Goal: Navigation & Orientation: Find specific page/section

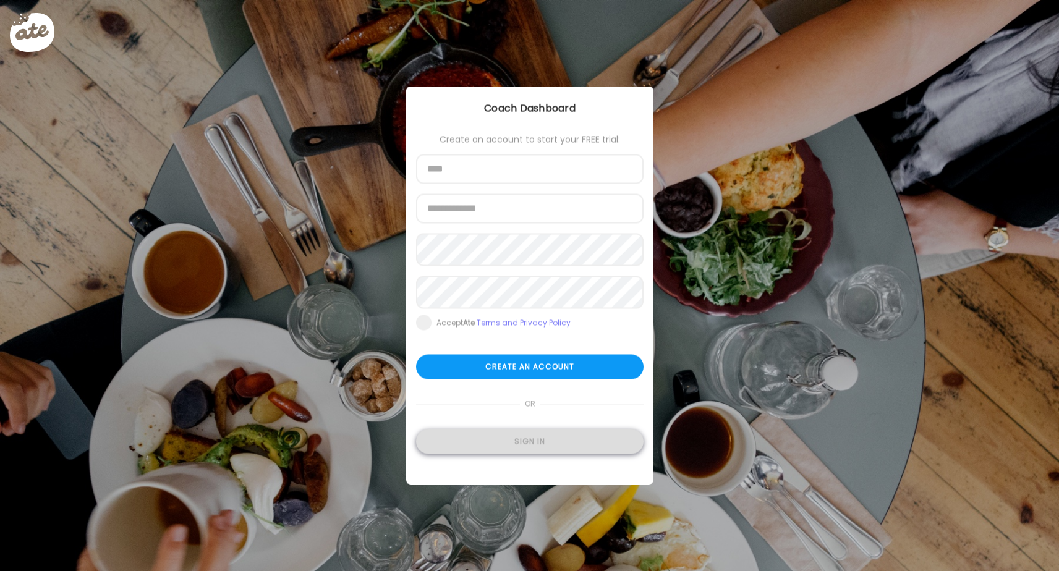
click at [490, 447] on div "Sign in" at bounding box center [529, 442] width 227 height 25
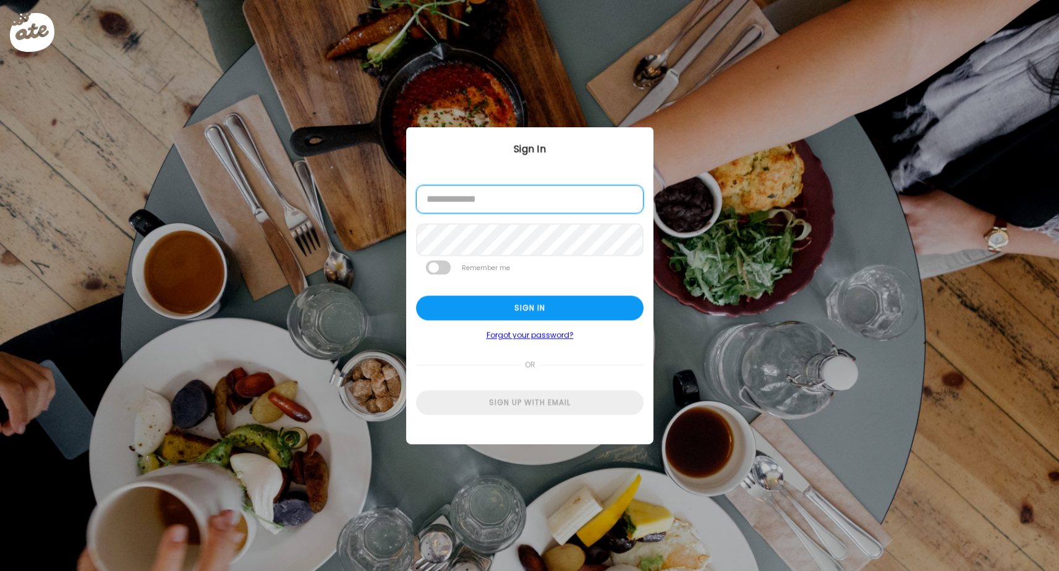
type input "**********"
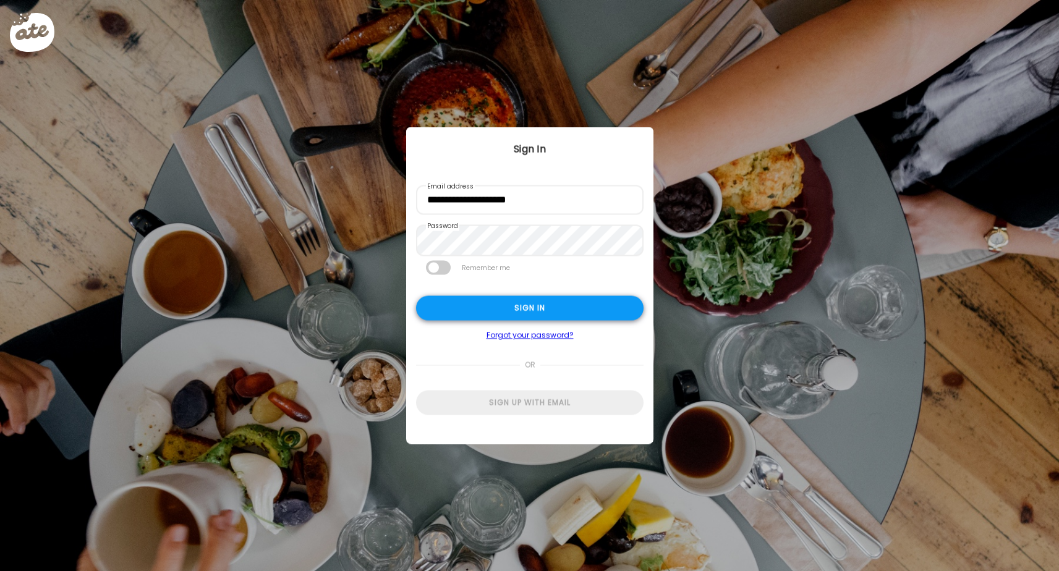
click at [536, 318] on div "Sign in" at bounding box center [529, 308] width 227 height 25
type textarea "**********"
type input "**********"
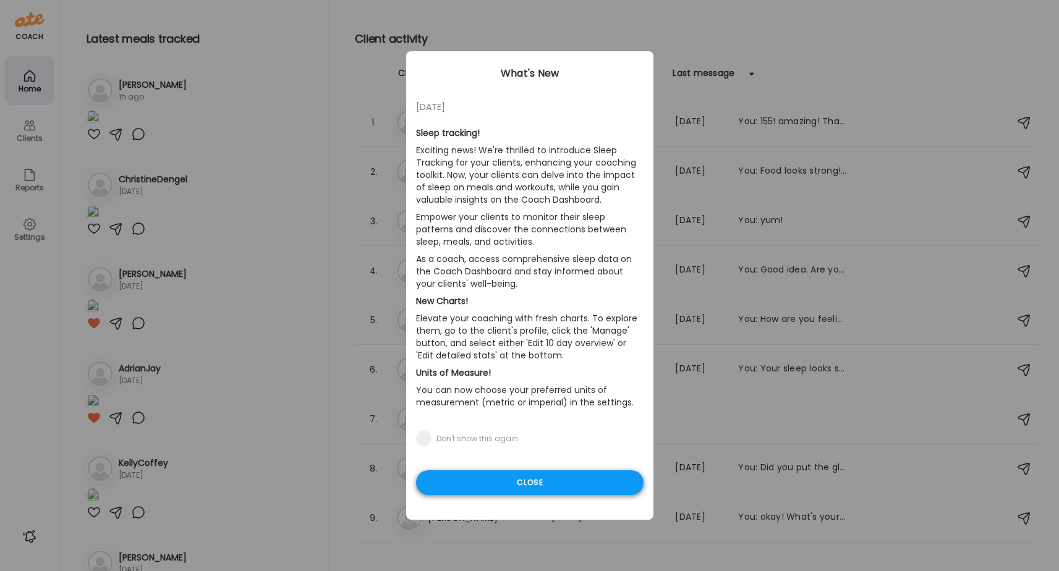
click at [525, 486] on div "Close" at bounding box center [529, 482] width 227 height 25
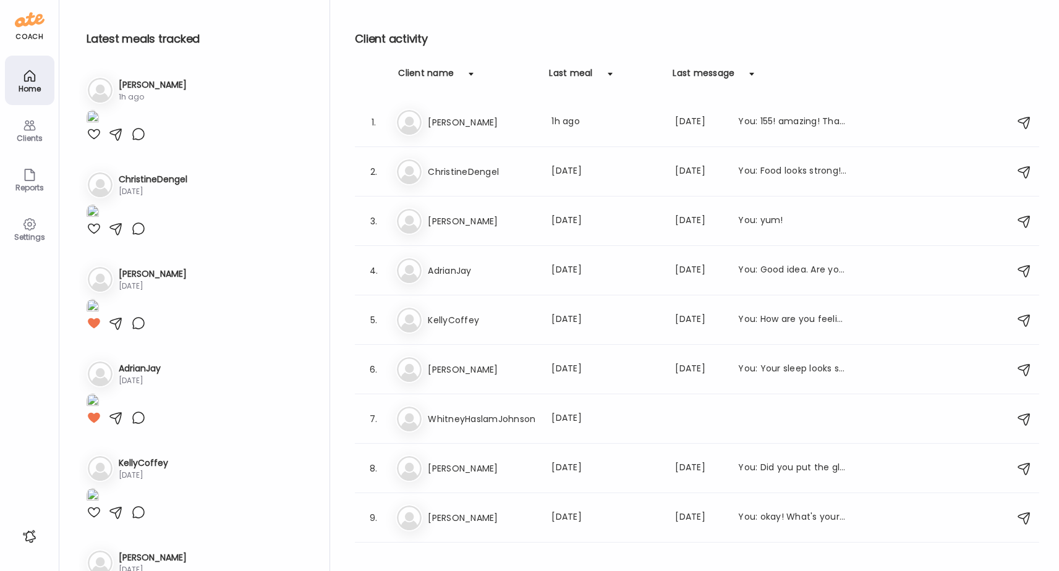
click at [32, 132] on icon at bounding box center [29, 125] width 15 height 15
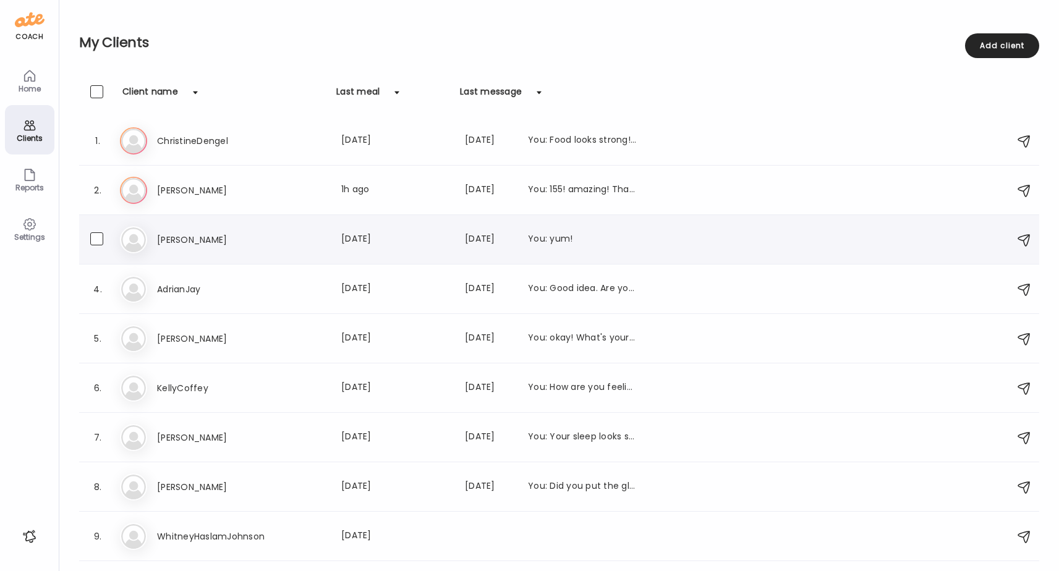
click at [167, 242] on h3 "[PERSON_NAME]" at bounding box center [211, 239] width 109 height 15
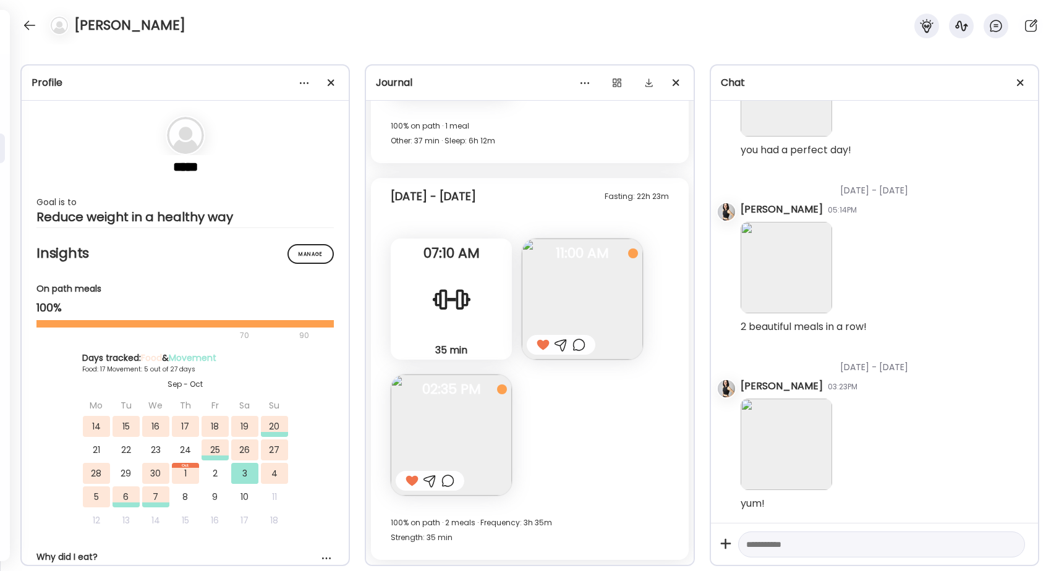
scroll to position [2789, 0]
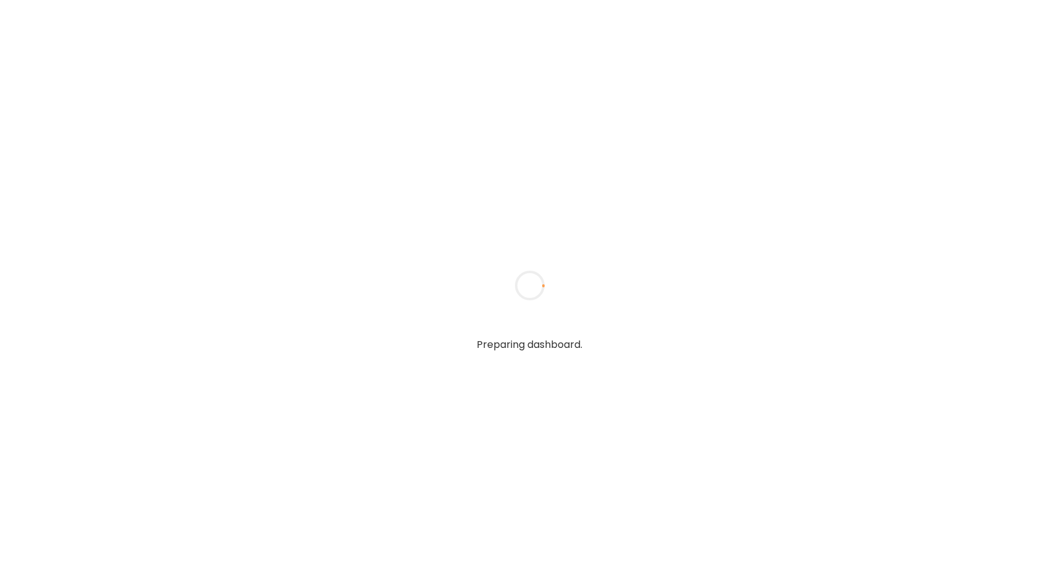
type textarea "**********"
type input "**********"
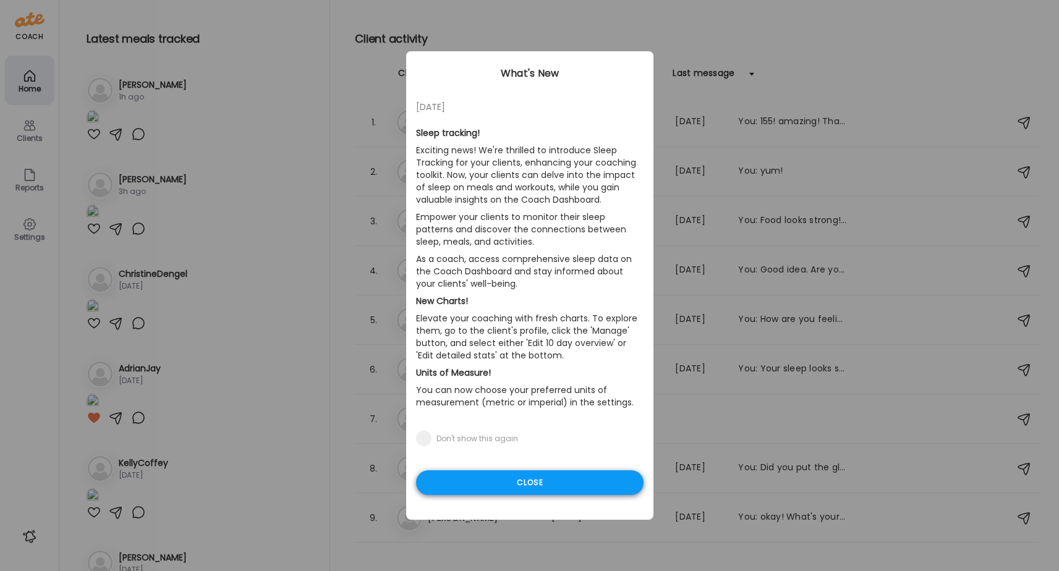
click at [507, 489] on div "Close" at bounding box center [529, 482] width 227 height 25
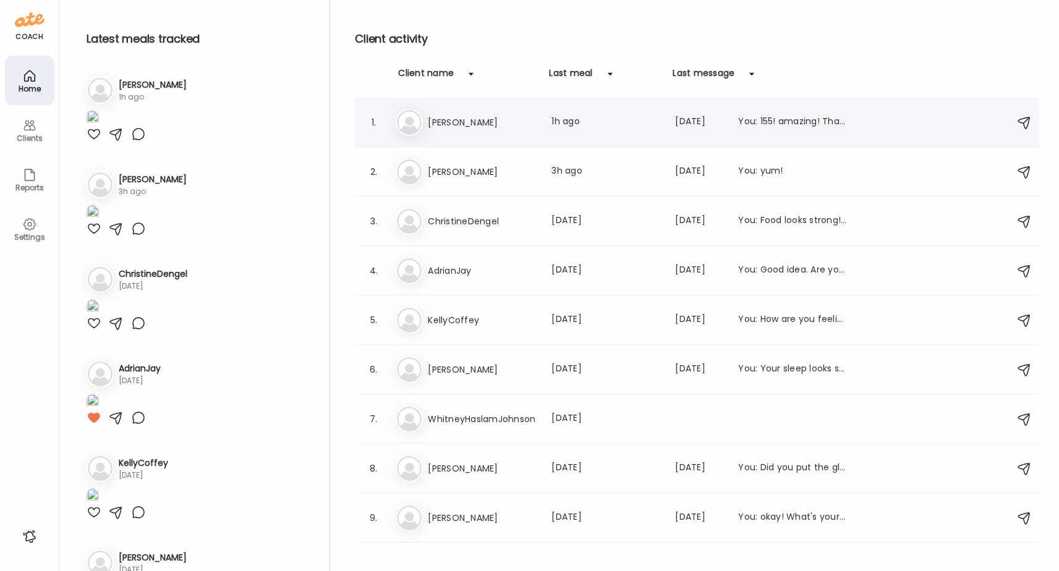
click at [438, 117] on h3 "[PERSON_NAME]" at bounding box center [482, 122] width 109 height 15
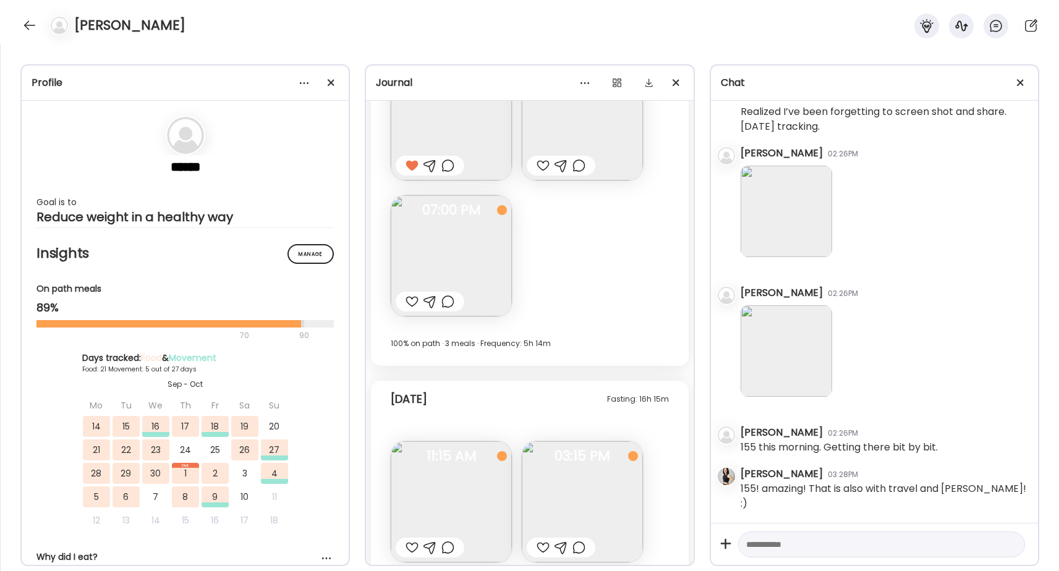
scroll to position [9212, 0]
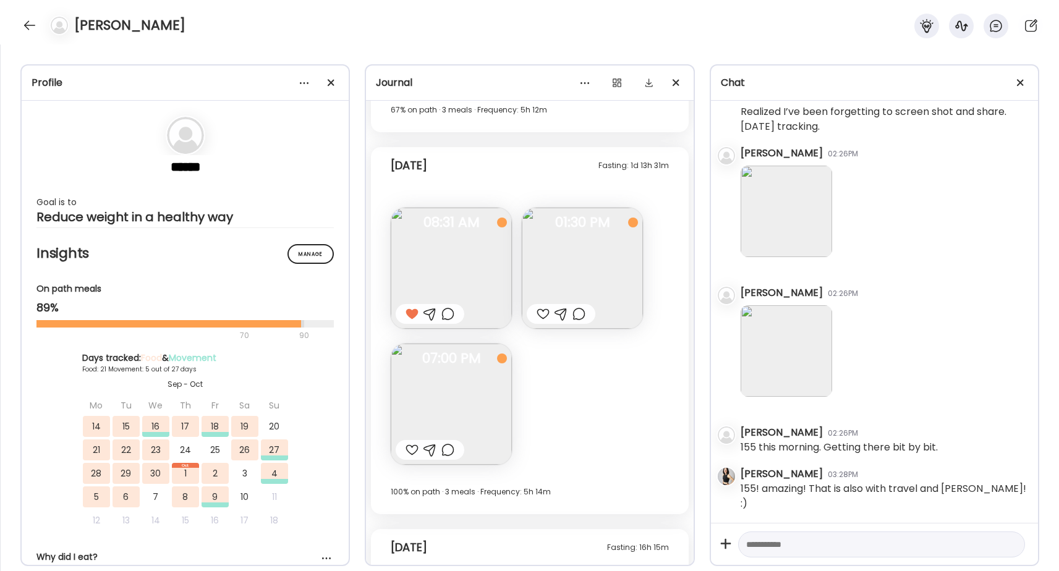
click at [541, 313] on div at bounding box center [542, 314] width 13 height 15
click at [431, 373] on img at bounding box center [451, 404] width 121 height 121
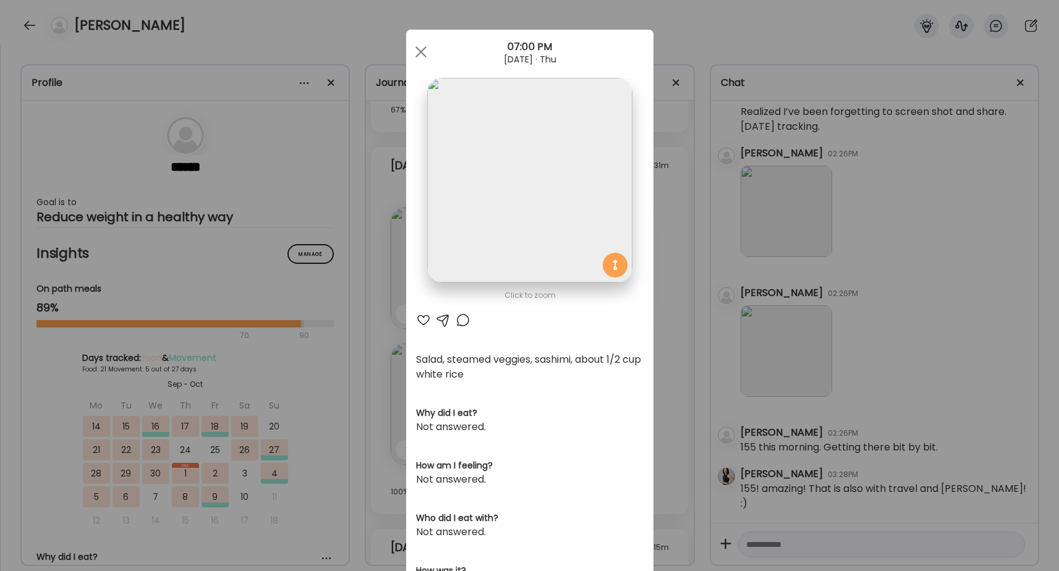
click at [422, 318] on div at bounding box center [423, 320] width 15 height 15
click at [421, 49] on div at bounding box center [421, 52] width 25 height 25
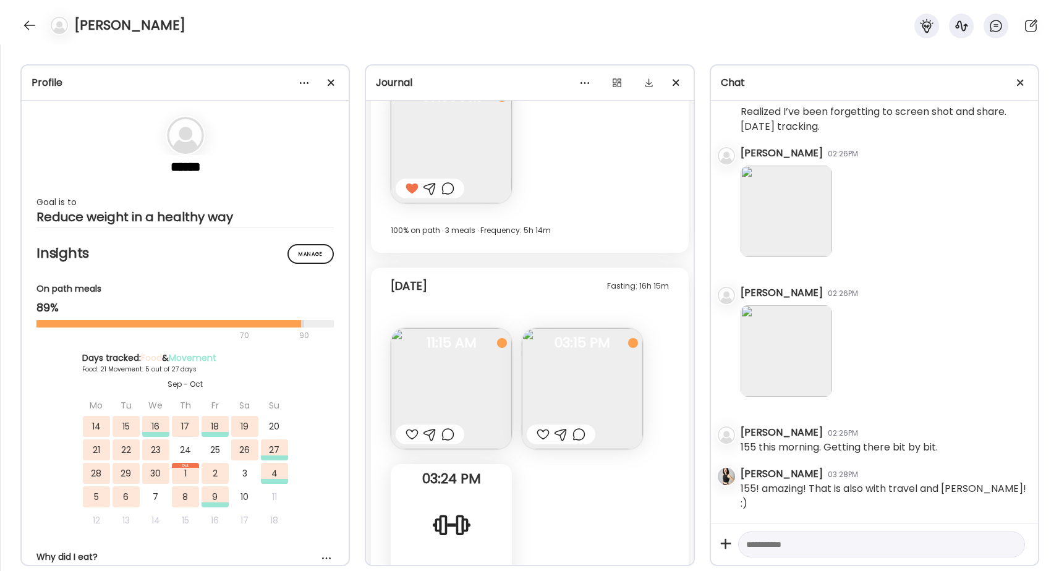
scroll to position [9478, 0]
click at [412, 425] on div at bounding box center [411, 430] width 13 height 15
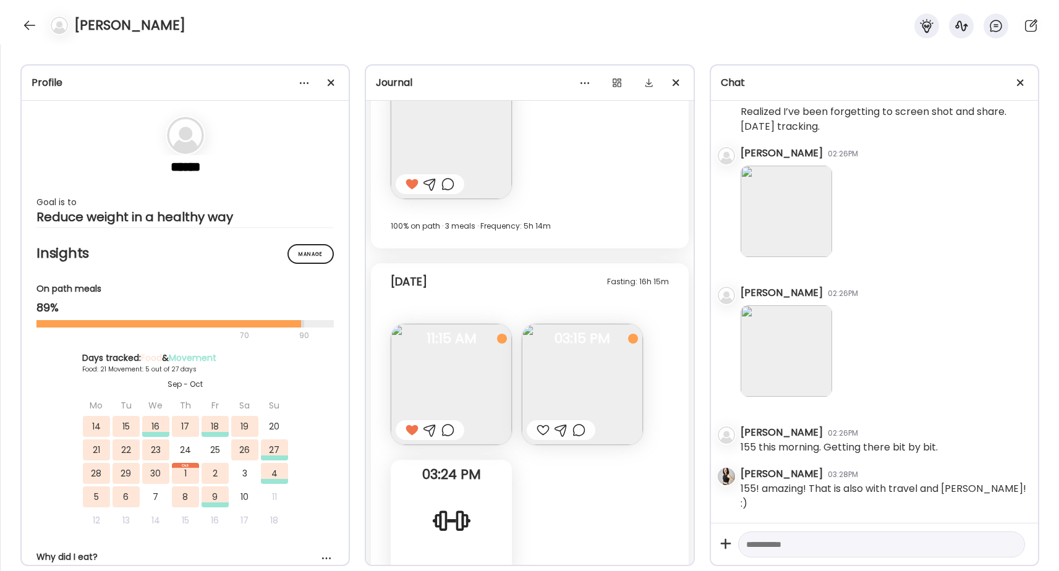
click at [572, 385] on img at bounding box center [582, 384] width 121 height 121
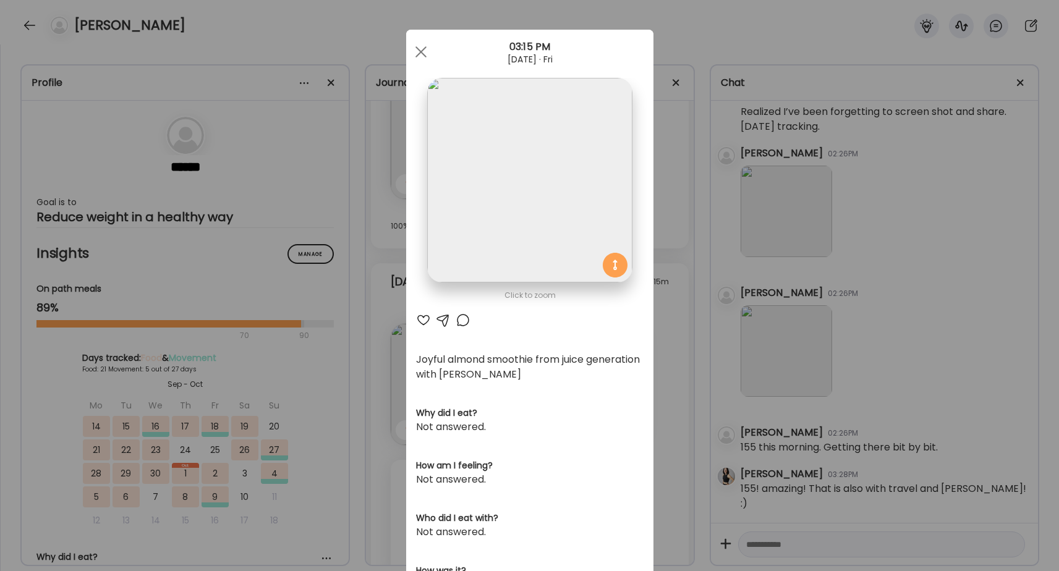
click at [423, 318] on div at bounding box center [423, 320] width 15 height 15
click at [419, 53] on div at bounding box center [421, 52] width 25 height 25
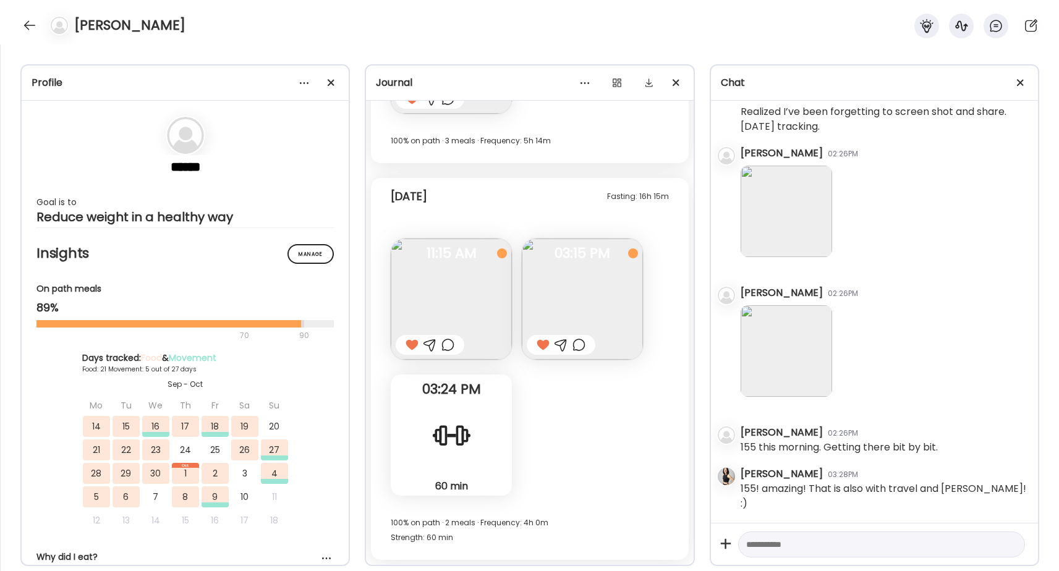
scroll to position [9563, 0]
click at [25, 19] on div at bounding box center [30, 25] width 20 height 20
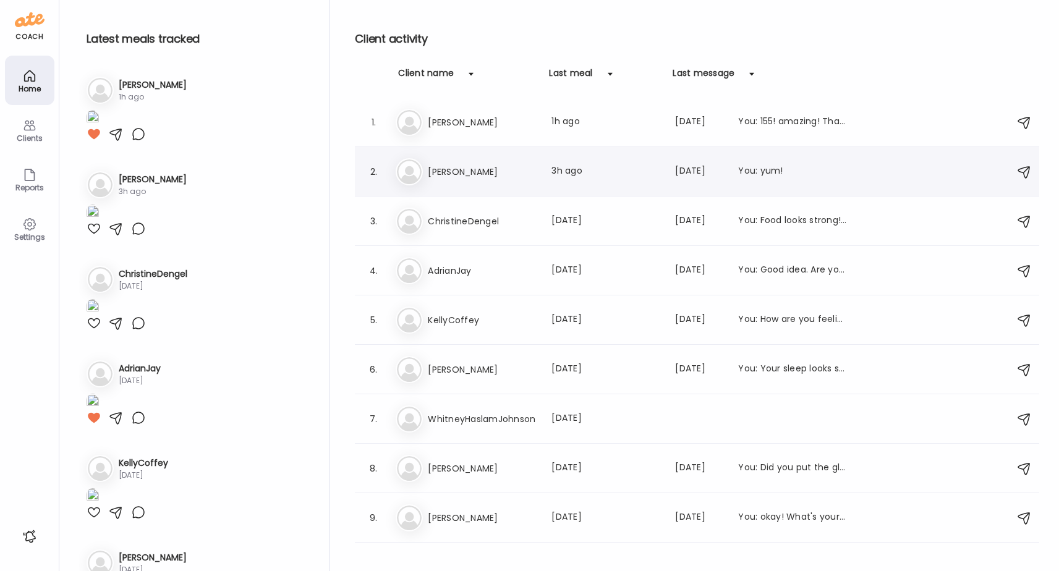
click at [454, 168] on h3 "[PERSON_NAME]" at bounding box center [482, 171] width 109 height 15
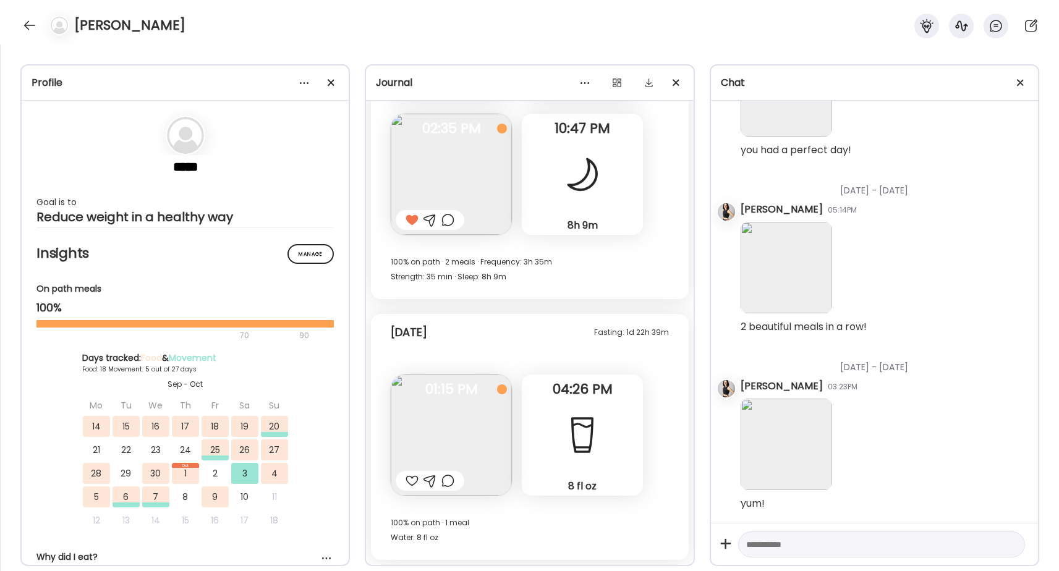
scroll to position [2789, 0]
click at [451, 440] on img at bounding box center [451, 435] width 121 height 121
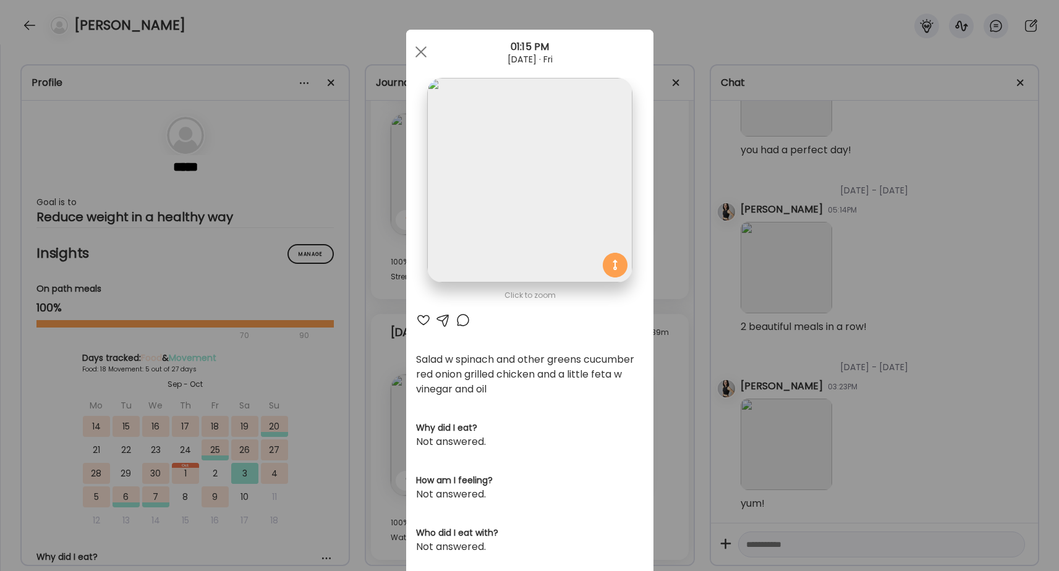
click at [418, 320] on div at bounding box center [423, 320] width 15 height 15
click at [420, 52] on span at bounding box center [420, 51] width 11 height 11
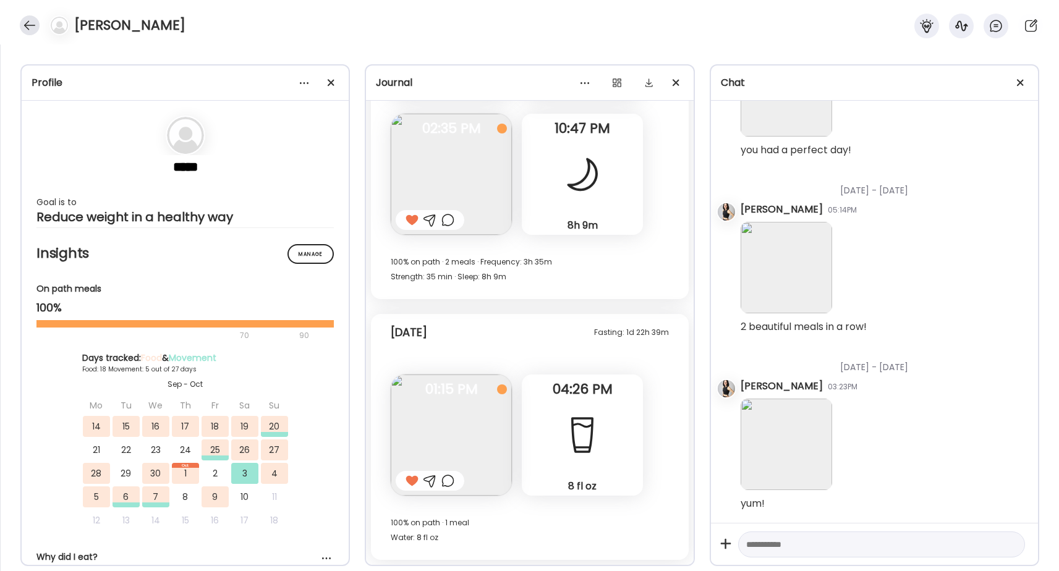
click at [28, 23] on div at bounding box center [30, 25] width 20 height 20
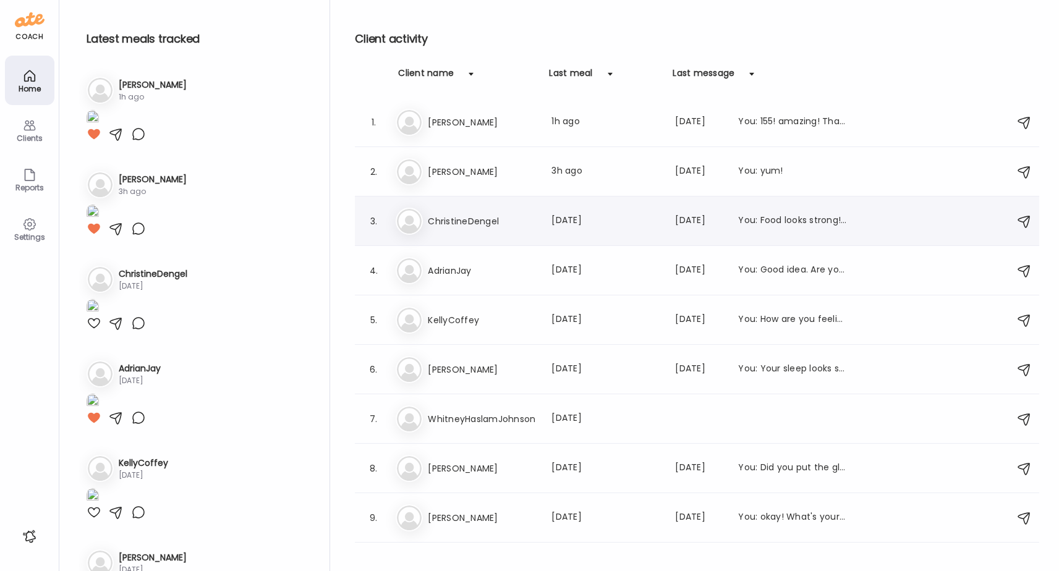
click at [462, 219] on h3 "ChristineDengel" at bounding box center [482, 221] width 109 height 15
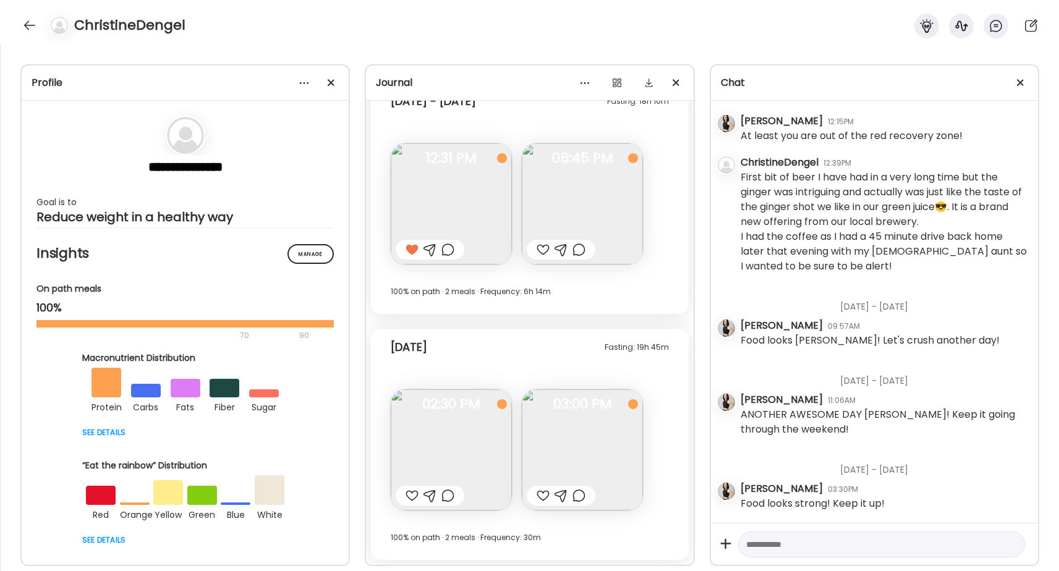
scroll to position [4805, 0]
click at [543, 250] on div at bounding box center [542, 249] width 13 height 15
click at [462, 422] on img at bounding box center [451, 449] width 121 height 121
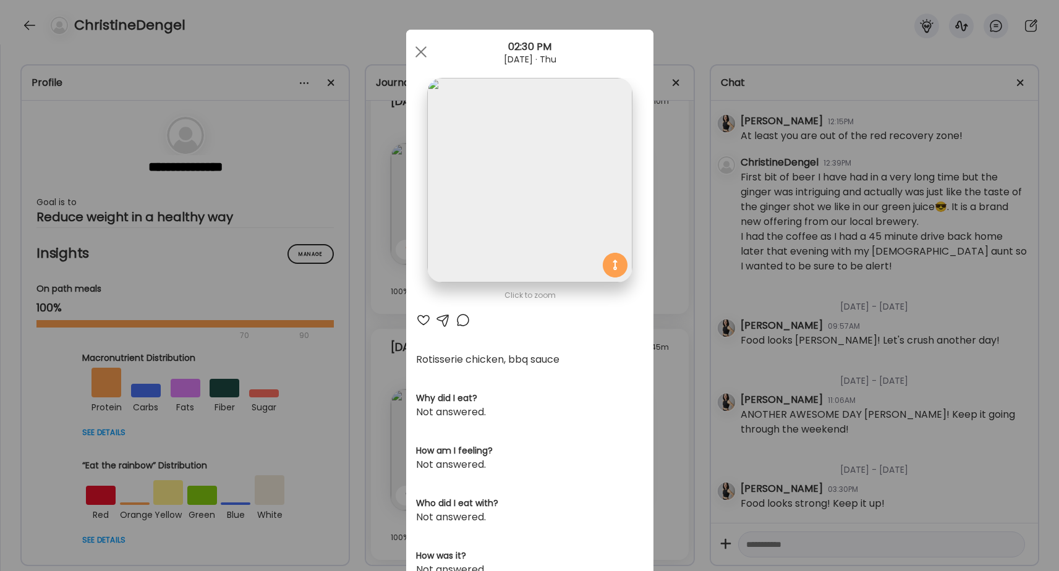
click at [425, 321] on div at bounding box center [423, 320] width 15 height 15
click at [418, 49] on span at bounding box center [420, 51] width 11 height 11
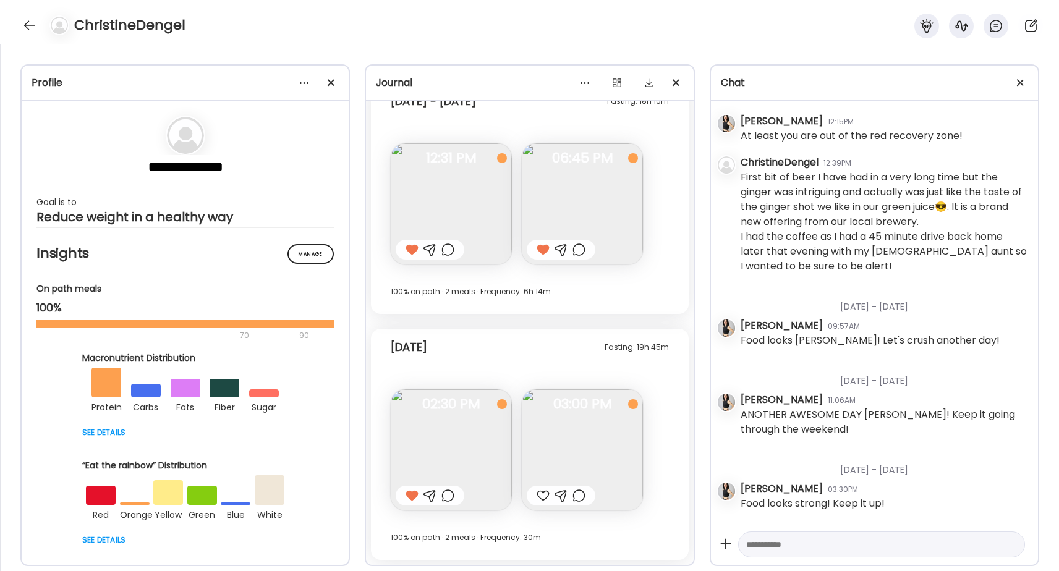
click at [570, 446] on img at bounding box center [582, 449] width 121 height 121
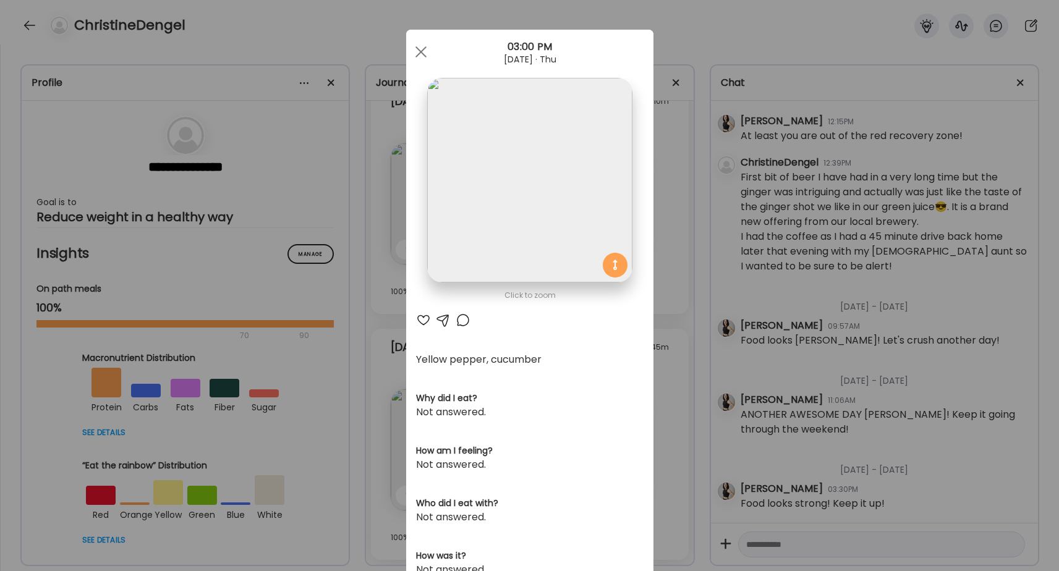
click at [422, 321] on div at bounding box center [423, 320] width 15 height 15
click at [418, 51] on div at bounding box center [421, 52] width 25 height 25
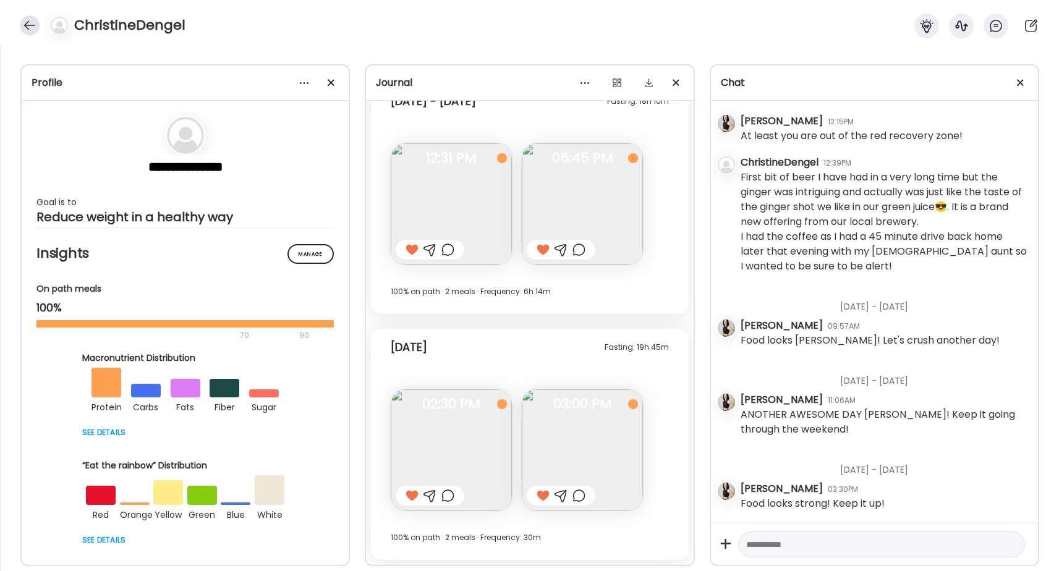
click at [32, 22] on div at bounding box center [30, 25] width 20 height 20
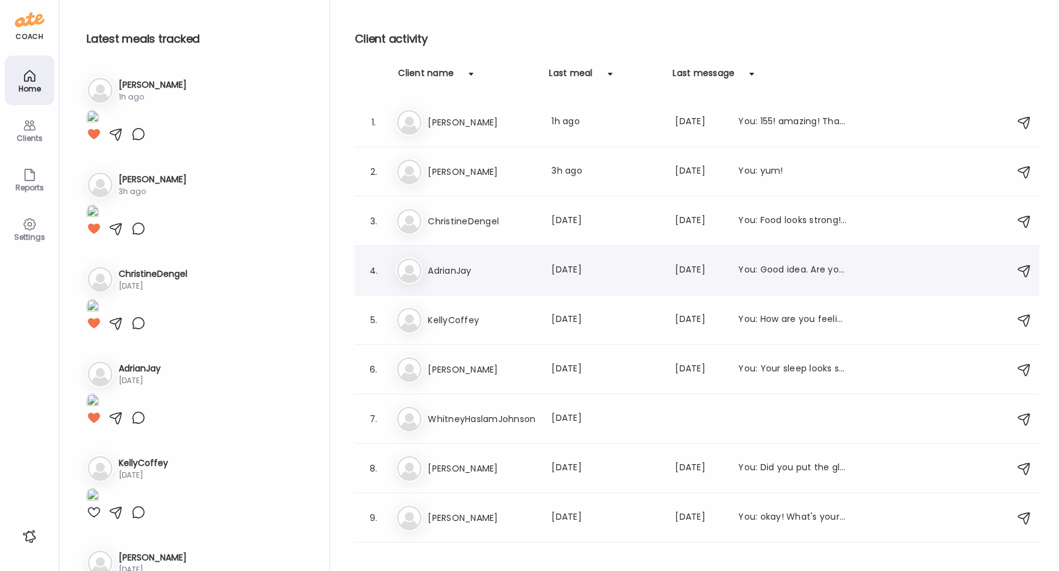
click at [441, 273] on h3 "AdrianJay" at bounding box center [482, 270] width 109 height 15
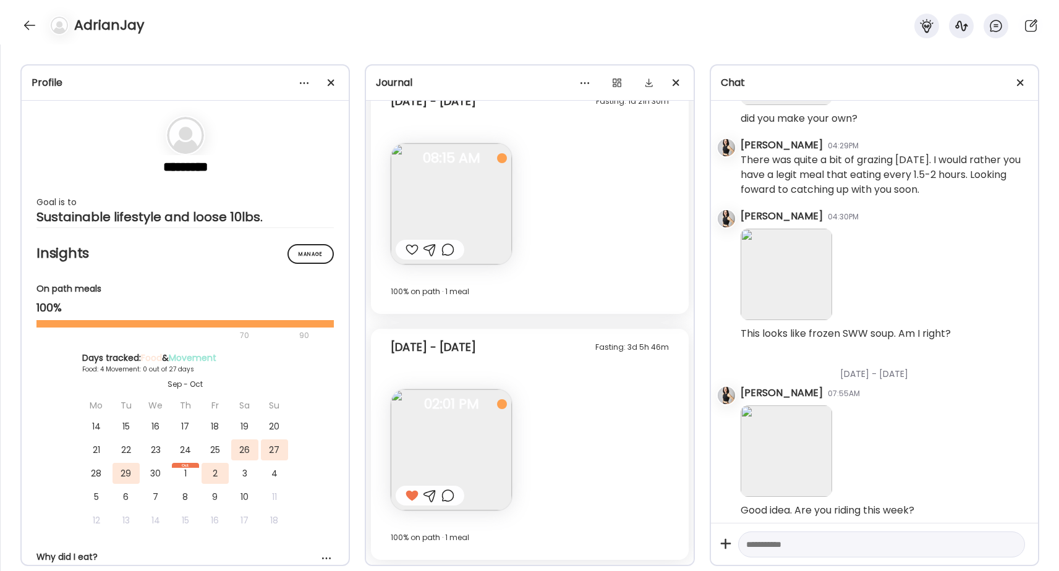
scroll to position [12311, 0]
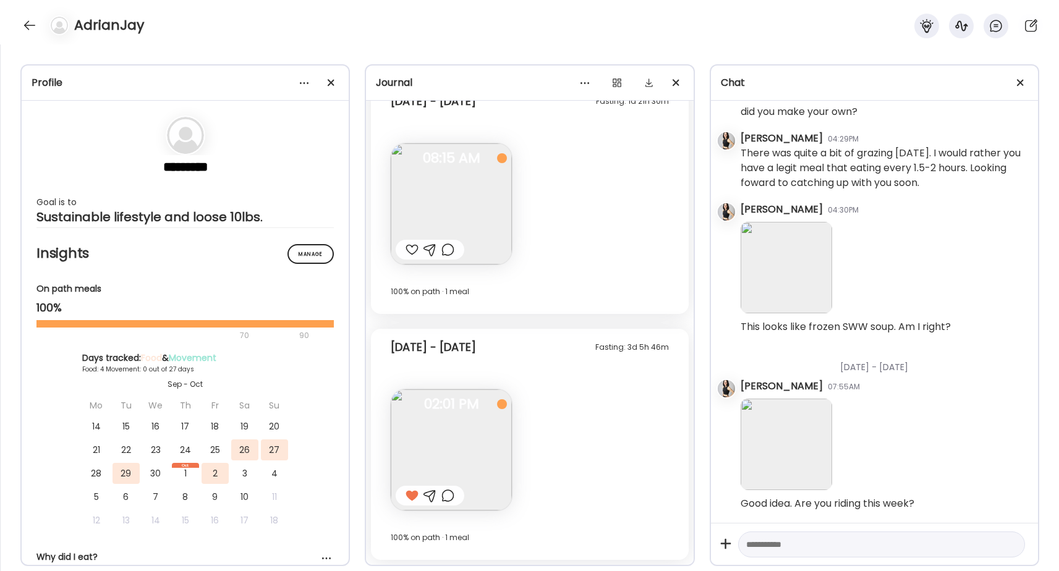
click at [25, 14] on div "AdrianJay" at bounding box center [529, 22] width 1059 height 45
click at [30, 25] on div at bounding box center [30, 25] width 20 height 20
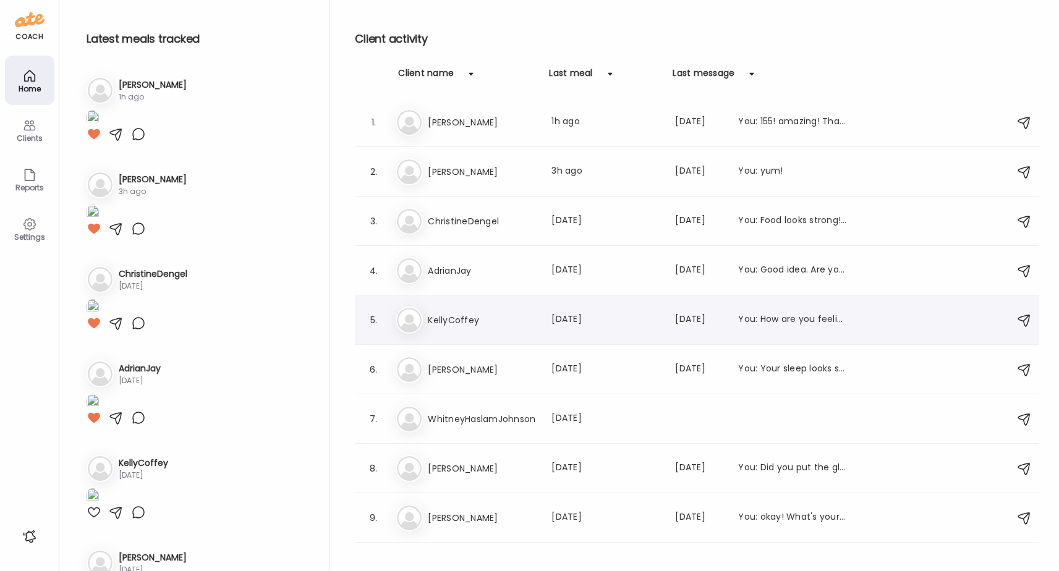
click at [450, 319] on h3 "KellyCoffey" at bounding box center [482, 320] width 109 height 15
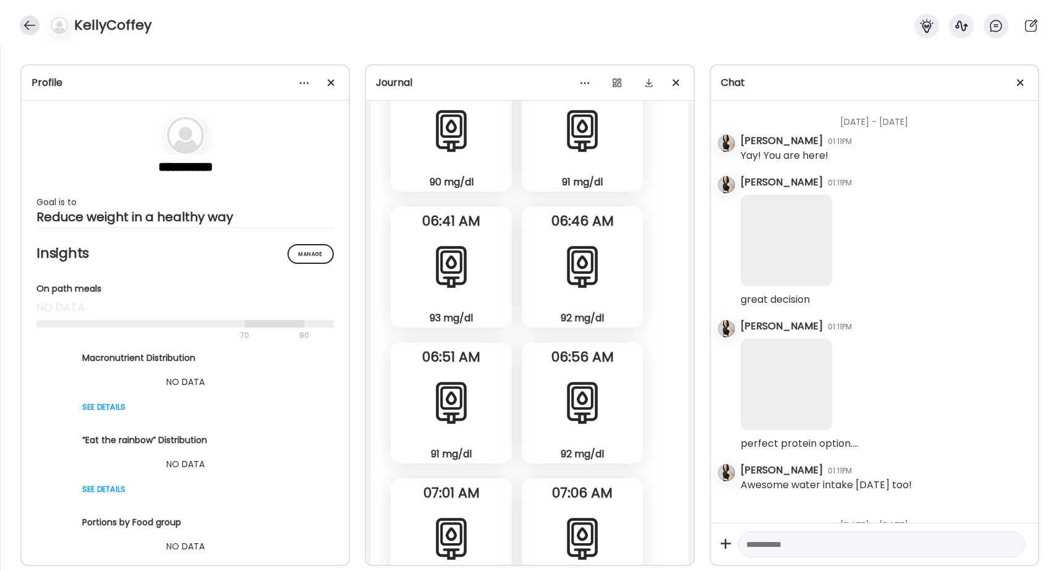
scroll to position [0, 0]
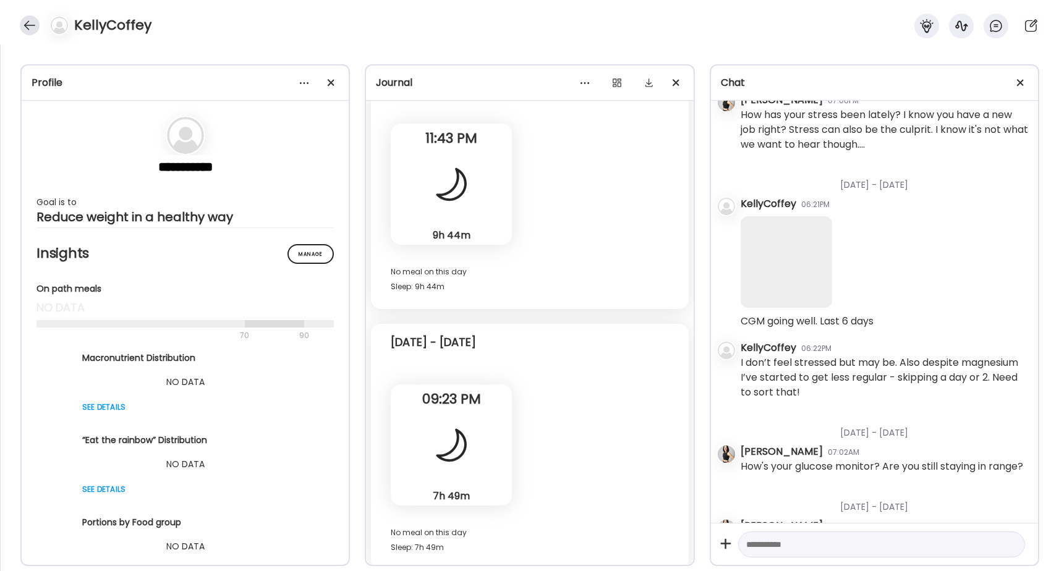
click at [26, 21] on div at bounding box center [30, 25] width 20 height 20
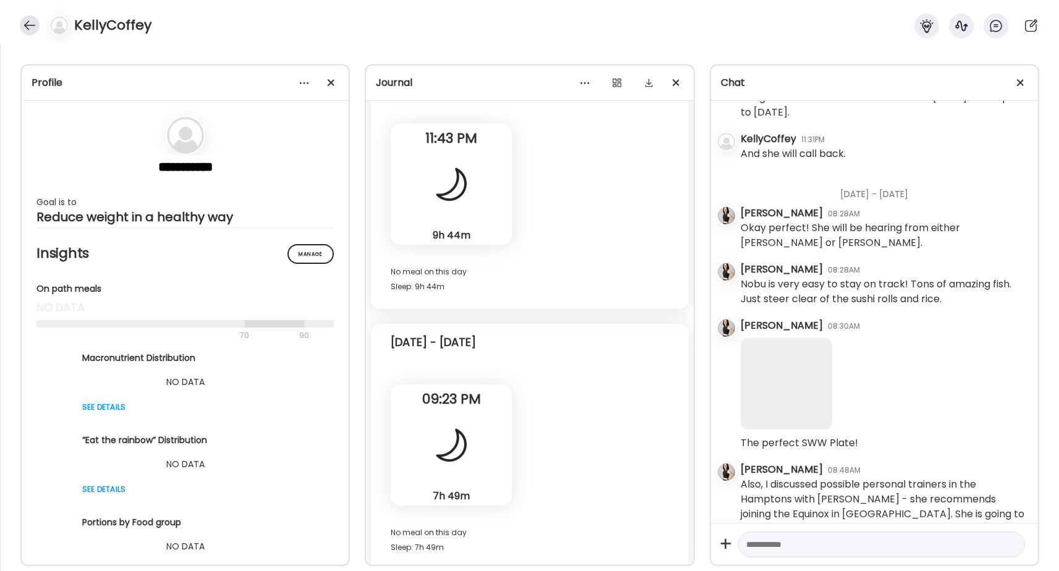
click at [26, 21] on div "Latest meals Insights Latest meals tracked 1. Hi [PERSON_NAME] 1h ago 2. De [PE…" at bounding box center [529, 285] width 1059 height 571
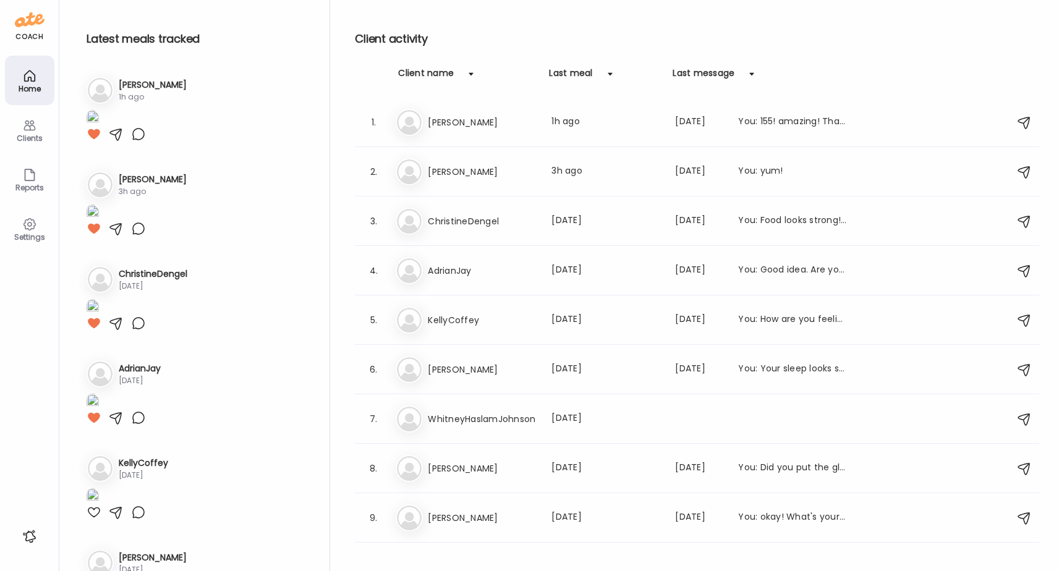
click at [28, 28] on img at bounding box center [30, 20] width 30 height 20
